Goal: Task Accomplishment & Management: Use online tool/utility

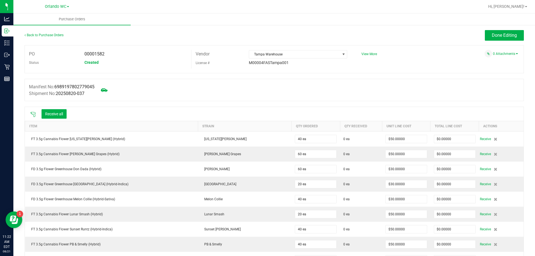
click at [36, 113] on icon at bounding box center [33, 115] width 6 height 6
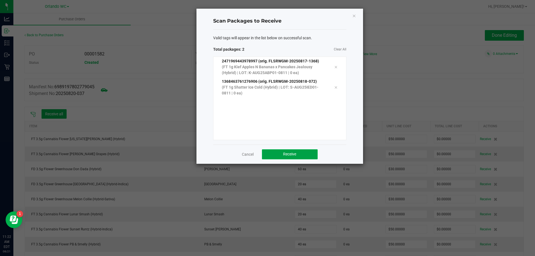
click at [310, 154] on button "Receive" at bounding box center [290, 154] width 56 height 10
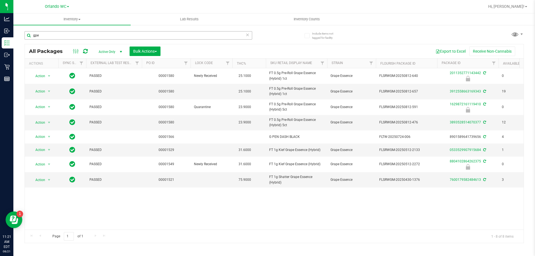
click at [59, 32] on input "gpe" at bounding box center [139, 35] width 228 height 8
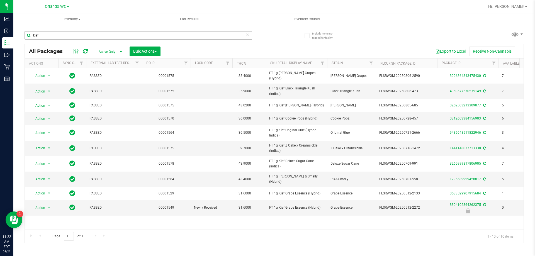
click at [62, 34] on input "kief" at bounding box center [139, 35] width 228 height 8
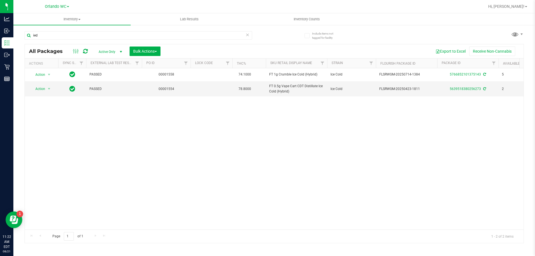
type input "ied"
